Goal: Task Accomplishment & Management: Use online tool/utility

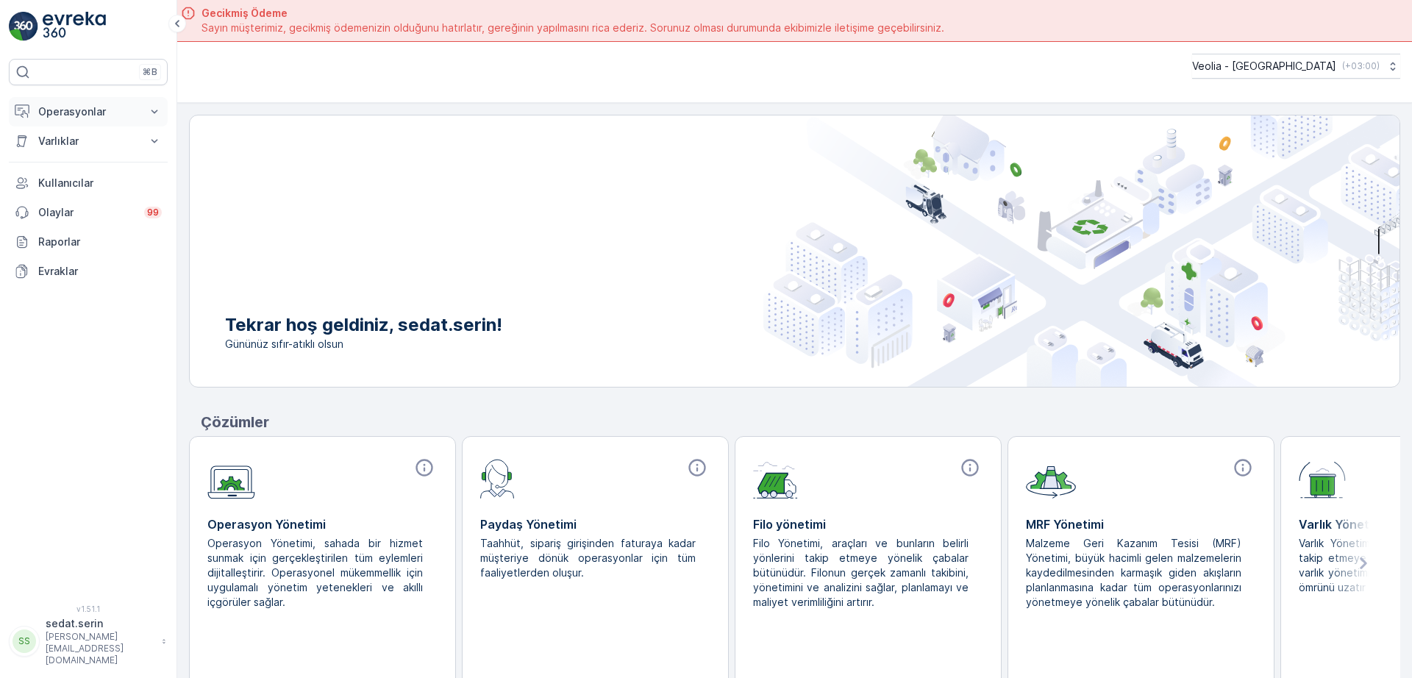
click at [101, 107] on p "Operasyonlar" at bounding box center [88, 111] width 100 height 15
click at [60, 178] on p "Rotalar & Görevler" at bounding box center [82, 178] width 91 height 15
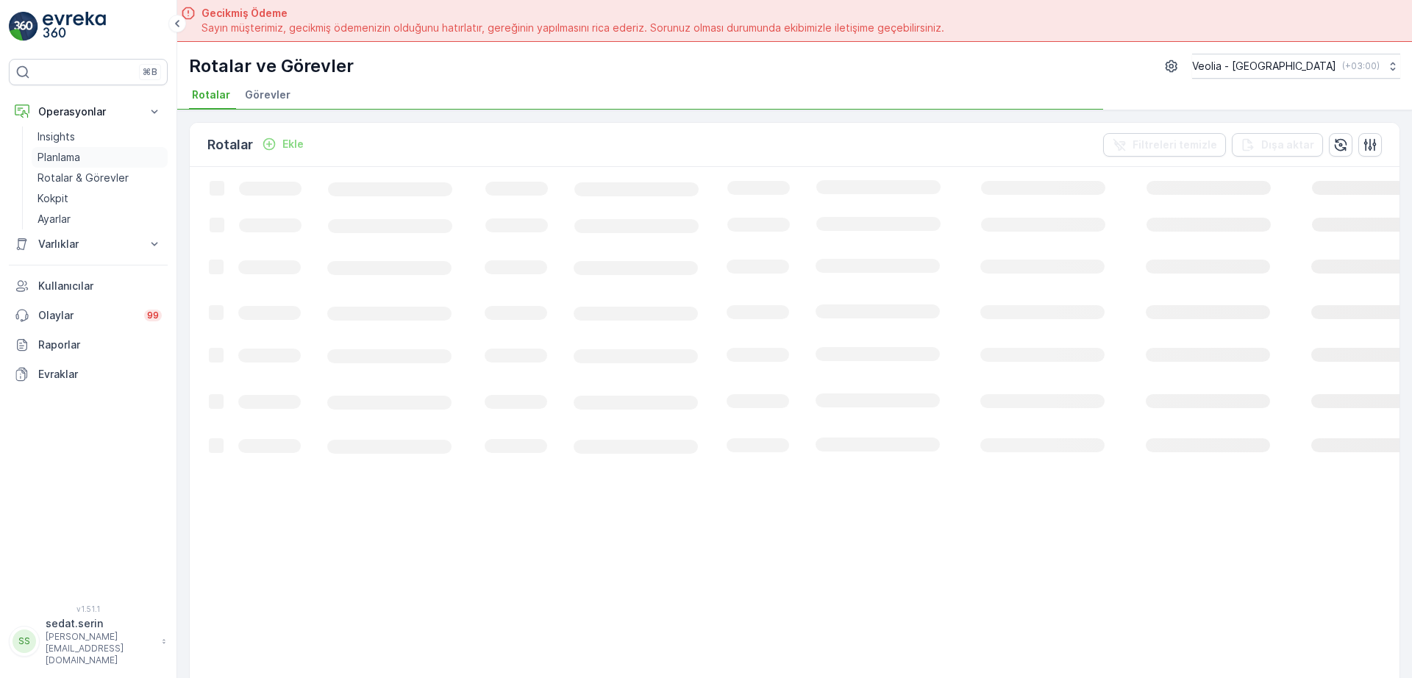
click at [71, 154] on p "Planlama" at bounding box center [58, 157] width 43 height 15
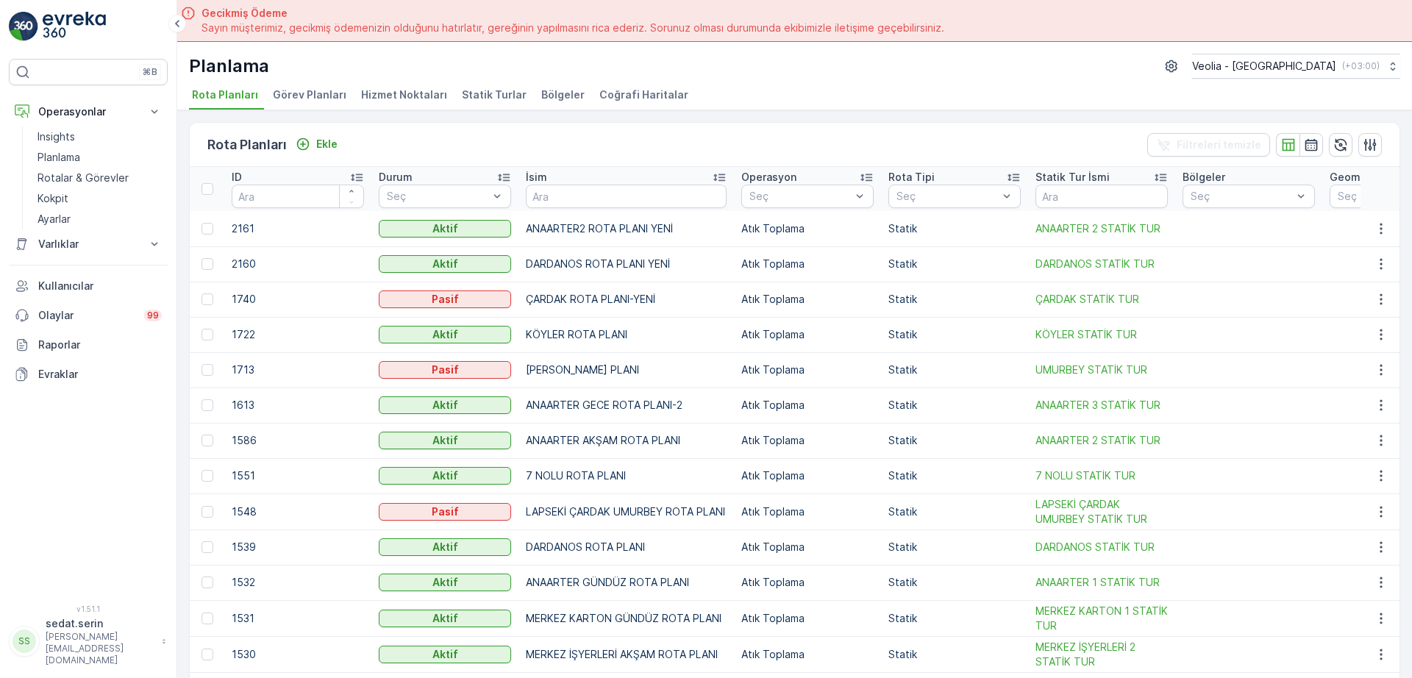
click at [417, 99] on span "Hizmet Noktaları" at bounding box center [404, 94] width 86 height 15
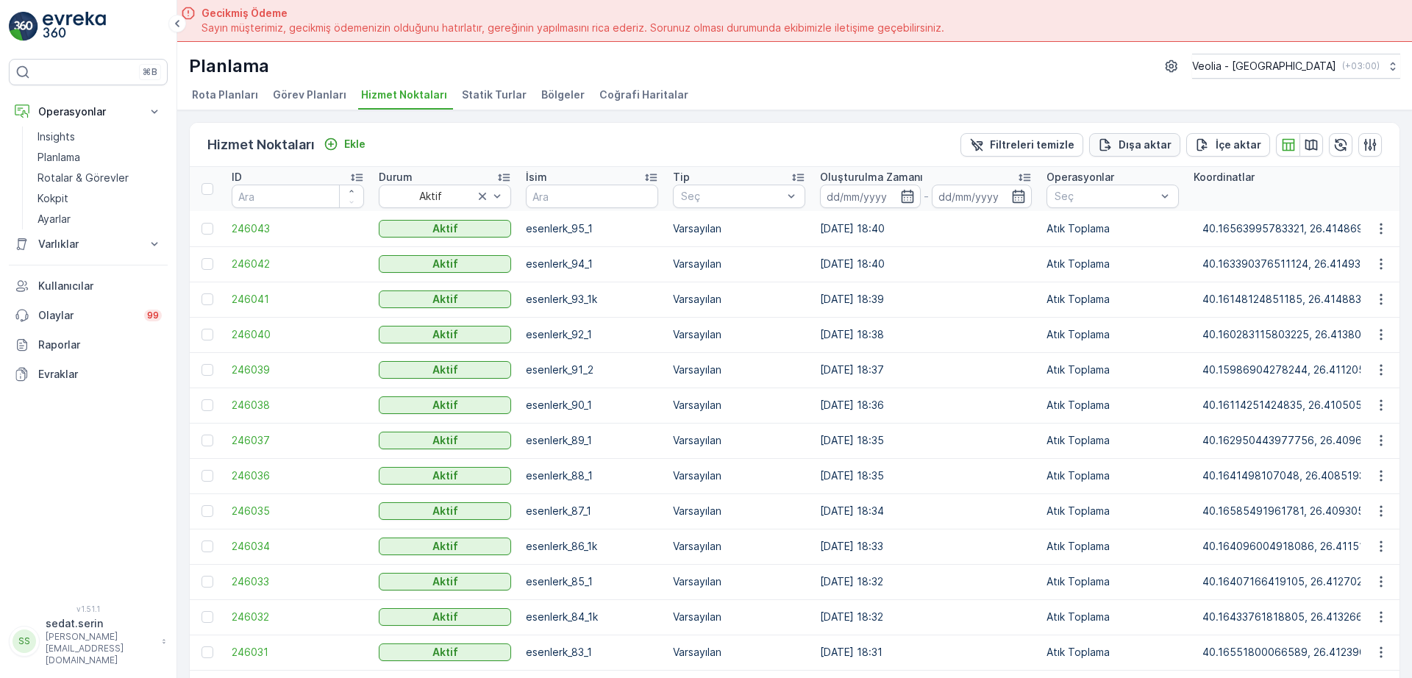
click at [1144, 149] on p "Dışa aktar" at bounding box center [1144, 144] width 53 height 15
click at [1201, 90] on span "reports" at bounding box center [1280, 88] width 199 height 15
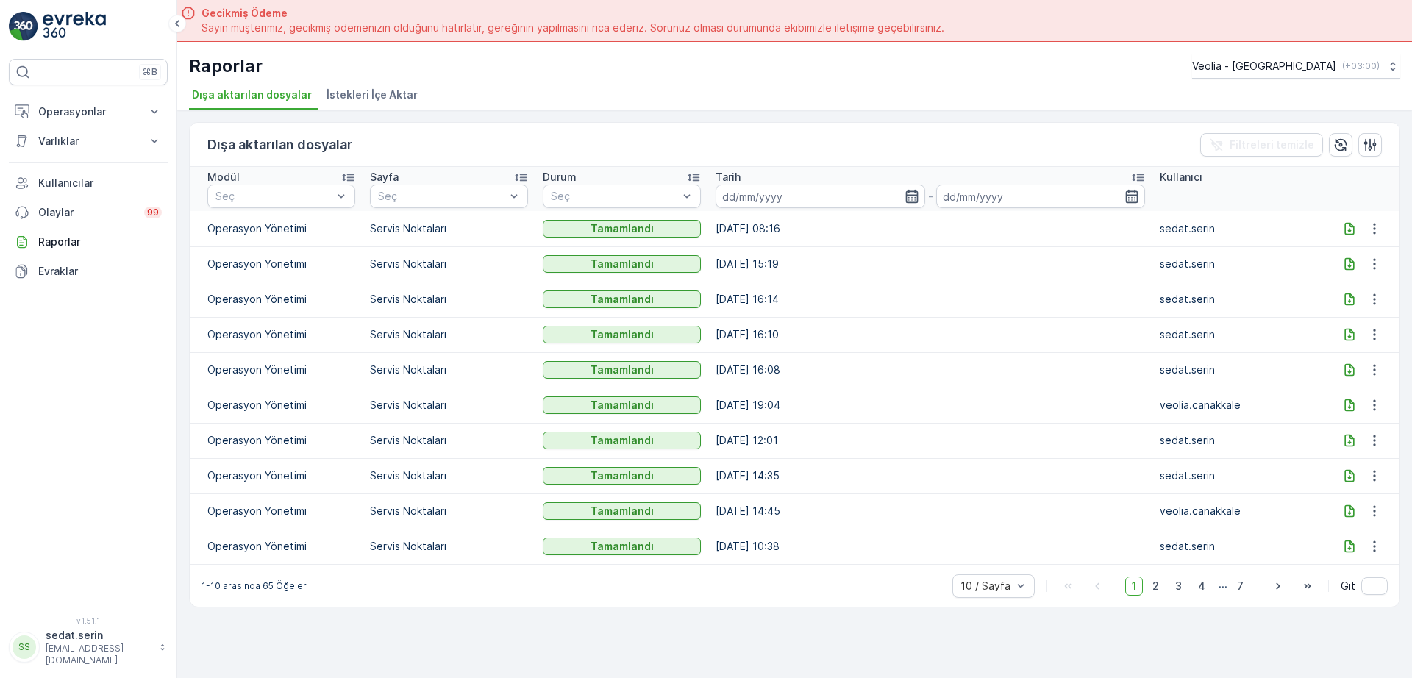
click at [1351, 229] on icon at bounding box center [1349, 228] width 15 height 15
